Goal: Information Seeking & Learning: Learn about a topic

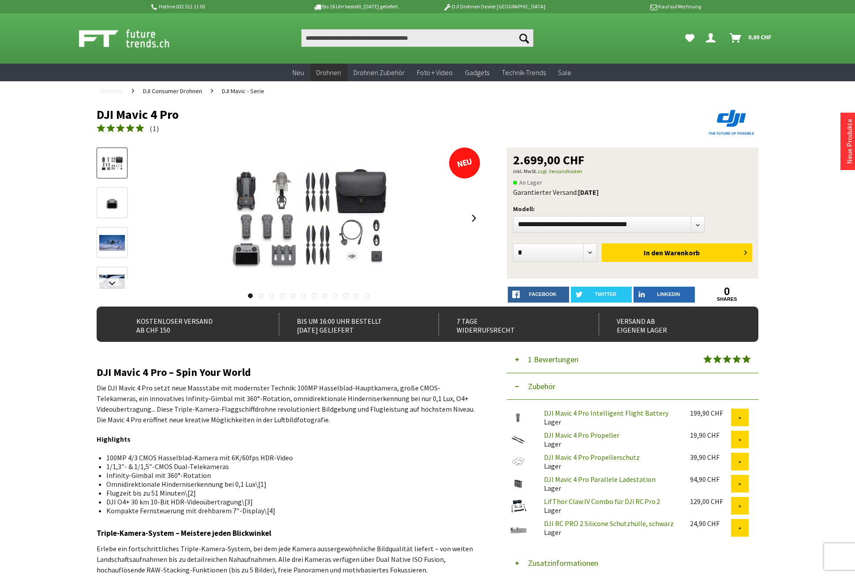
click at [114, 88] on span "Drohnen" at bounding box center [112, 91] width 22 height 8
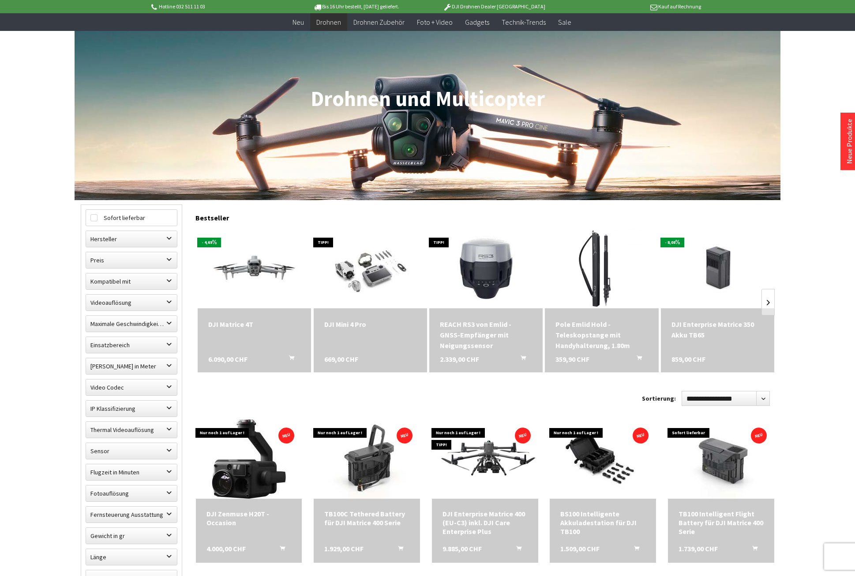
scroll to position [88, 0]
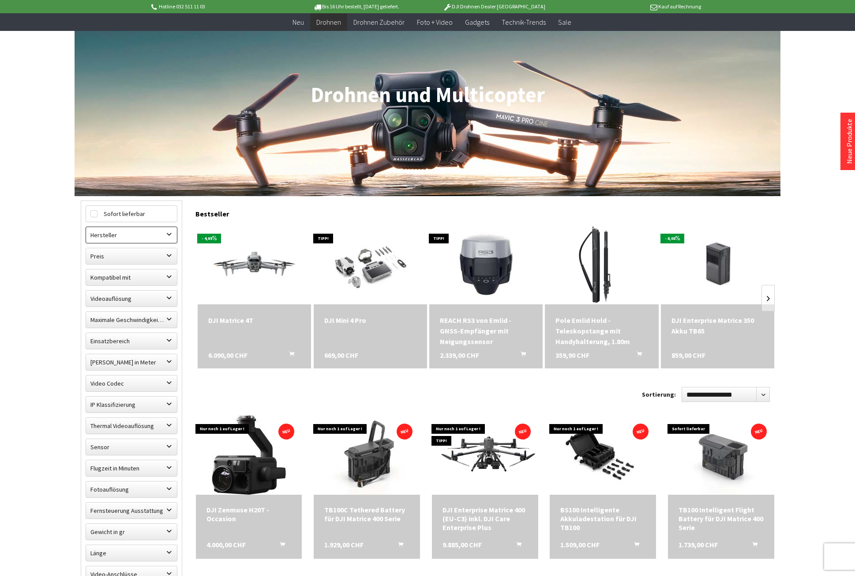
click at [121, 238] on label "Hersteller" at bounding box center [131, 235] width 91 height 16
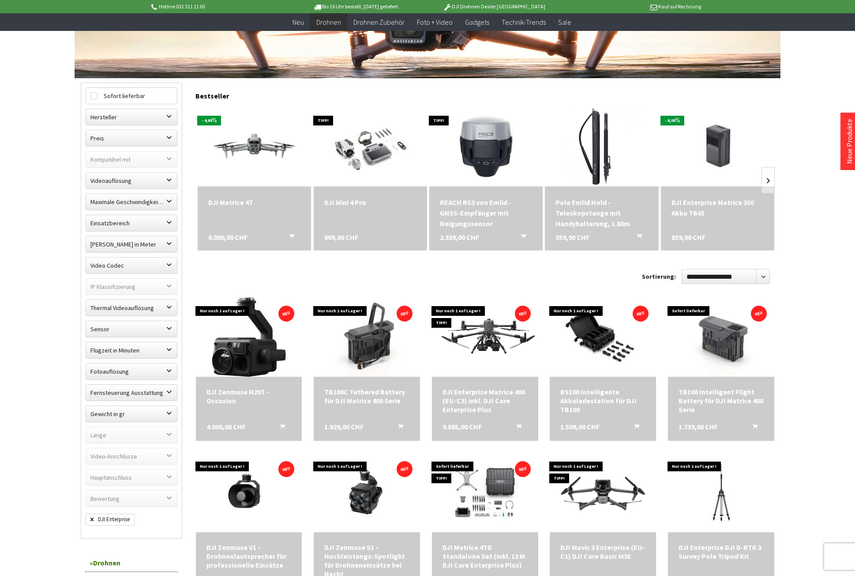
scroll to position [221, 0]
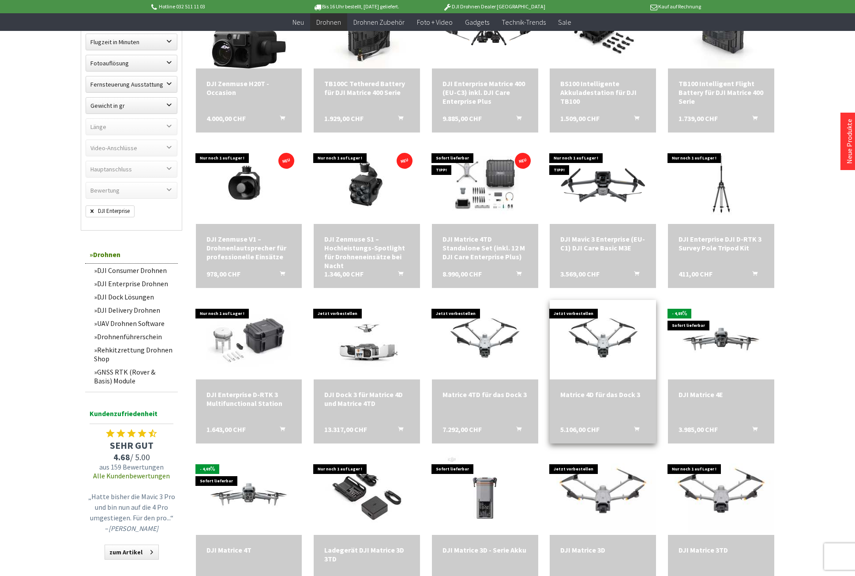
scroll to position [530, 0]
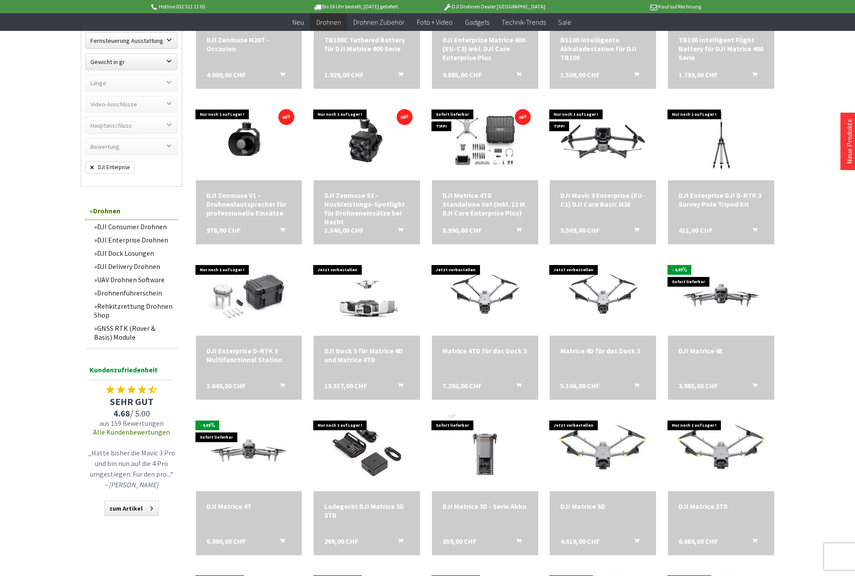
scroll to position [618, 0]
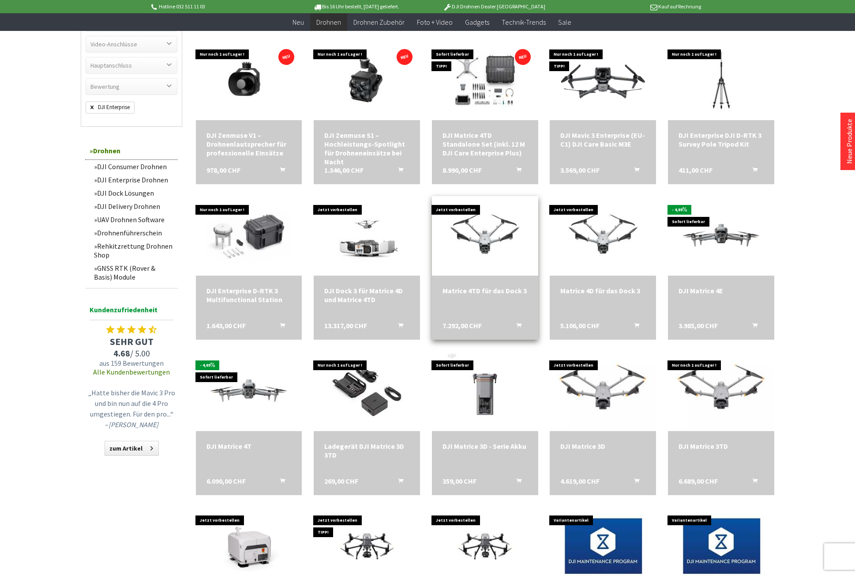
click at [490, 289] on div "Matrice 4TD für das Dock 3" at bounding box center [485, 290] width 85 height 9
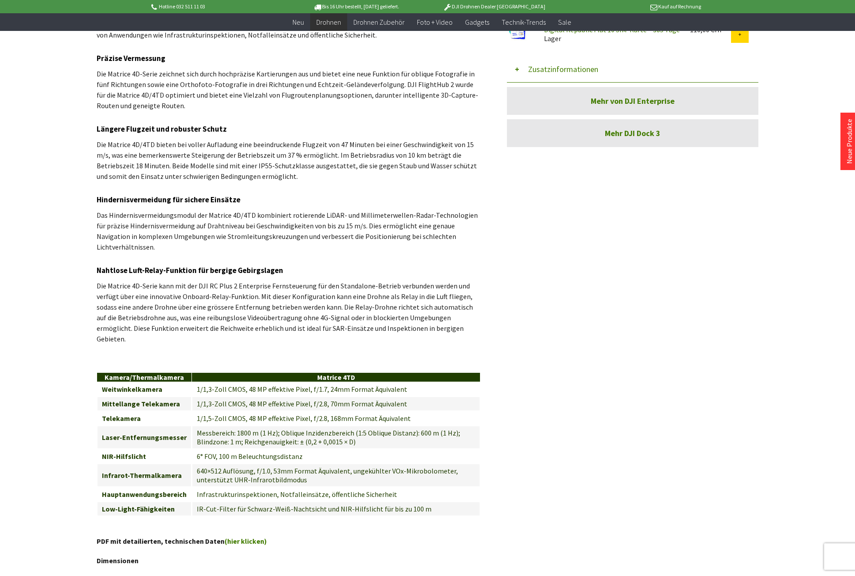
scroll to position [750, 0]
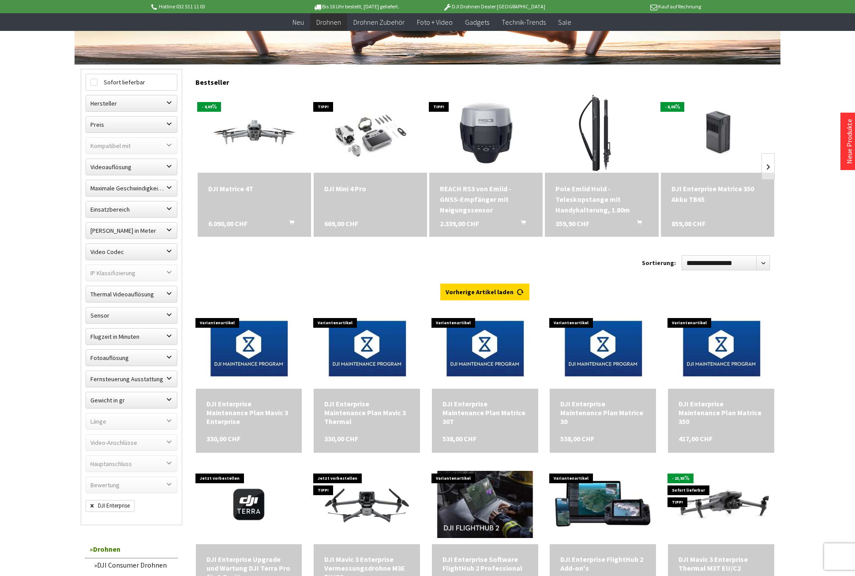
scroll to position [221, 0]
